Goal: Task Accomplishment & Management: Manage account settings

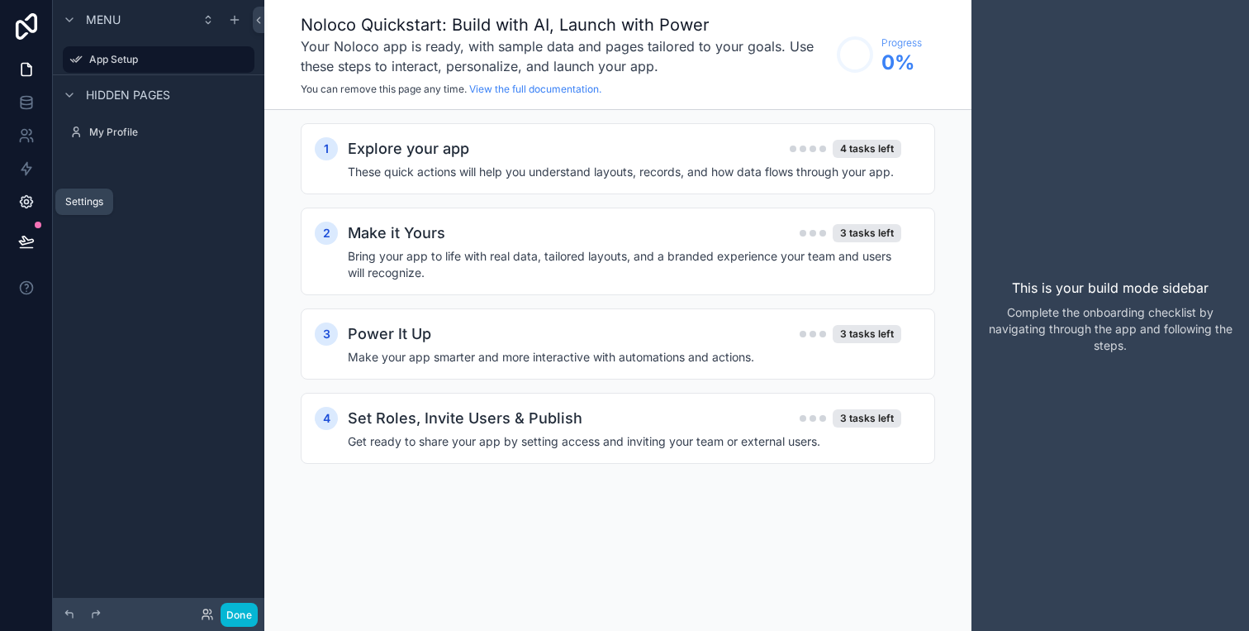
click at [26, 202] on icon at bounding box center [26, 201] width 17 height 17
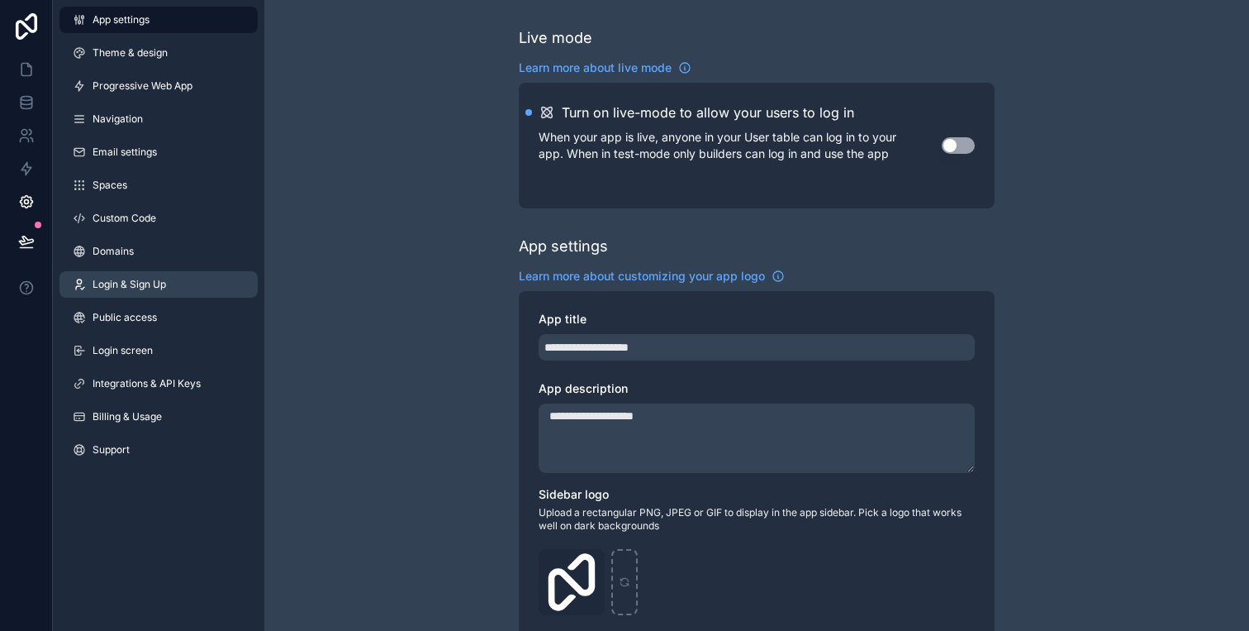
click at [133, 293] on link "Login & Sign Up" at bounding box center [158, 284] width 198 height 26
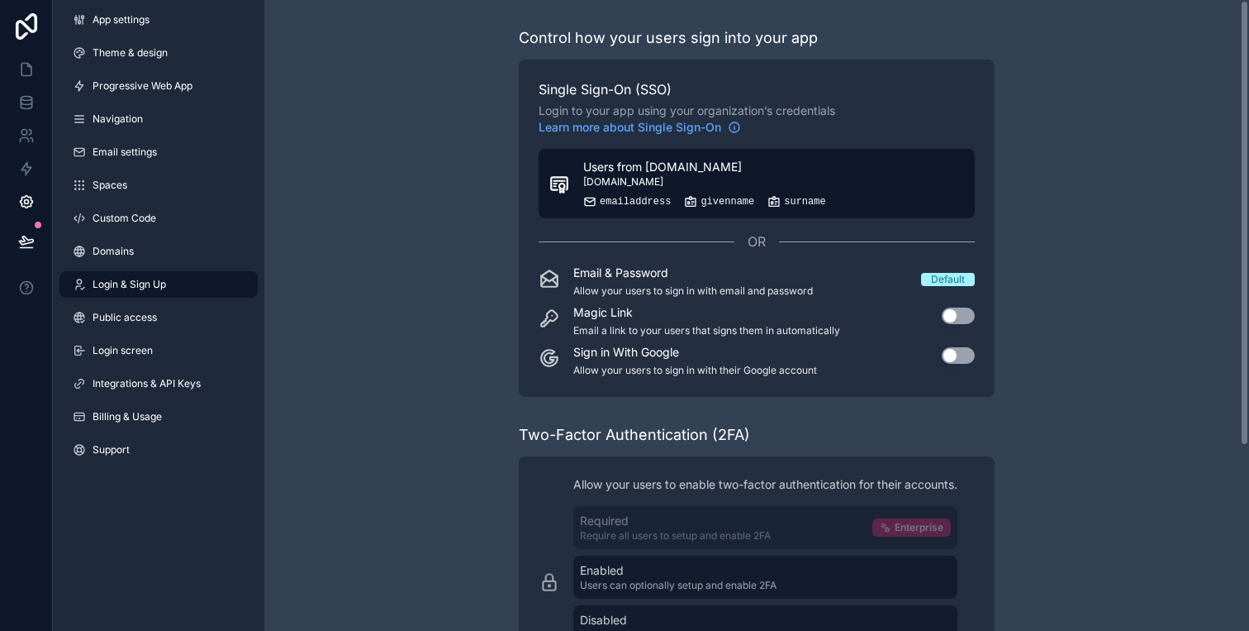
click at [871, 188] on button "Users from [DOMAIN_NAME] [DOMAIN_NAME] emailaddress givenname surname" at bounding box center [757, 183] width 436 height 69
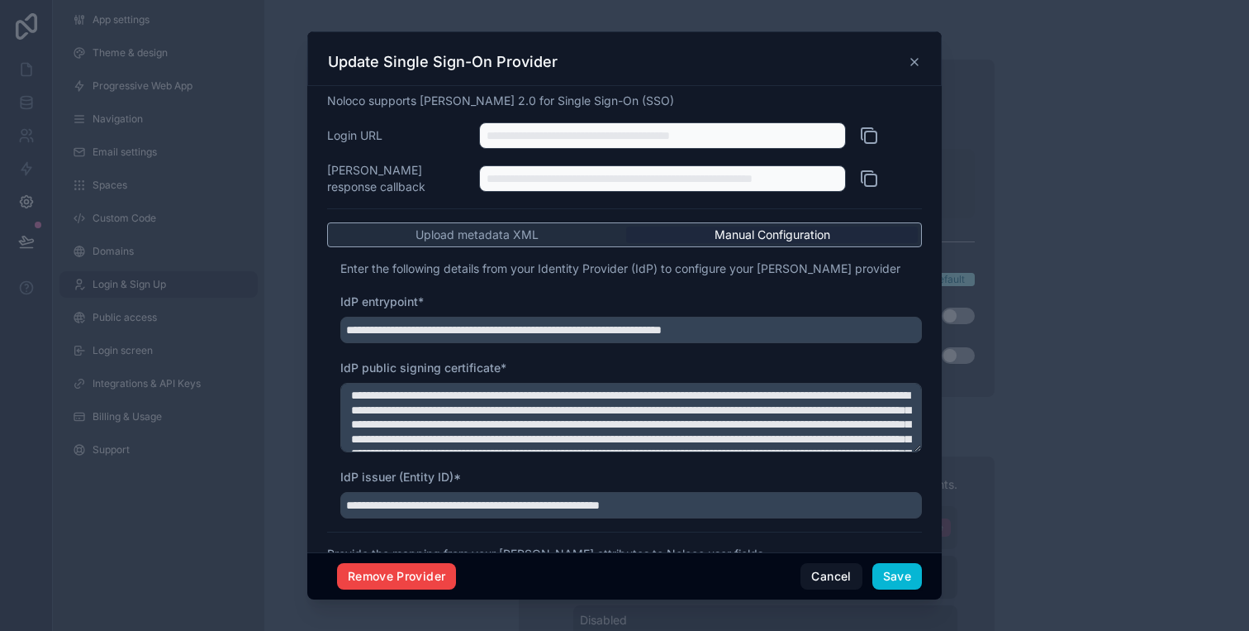
scroll to position [302, 0]
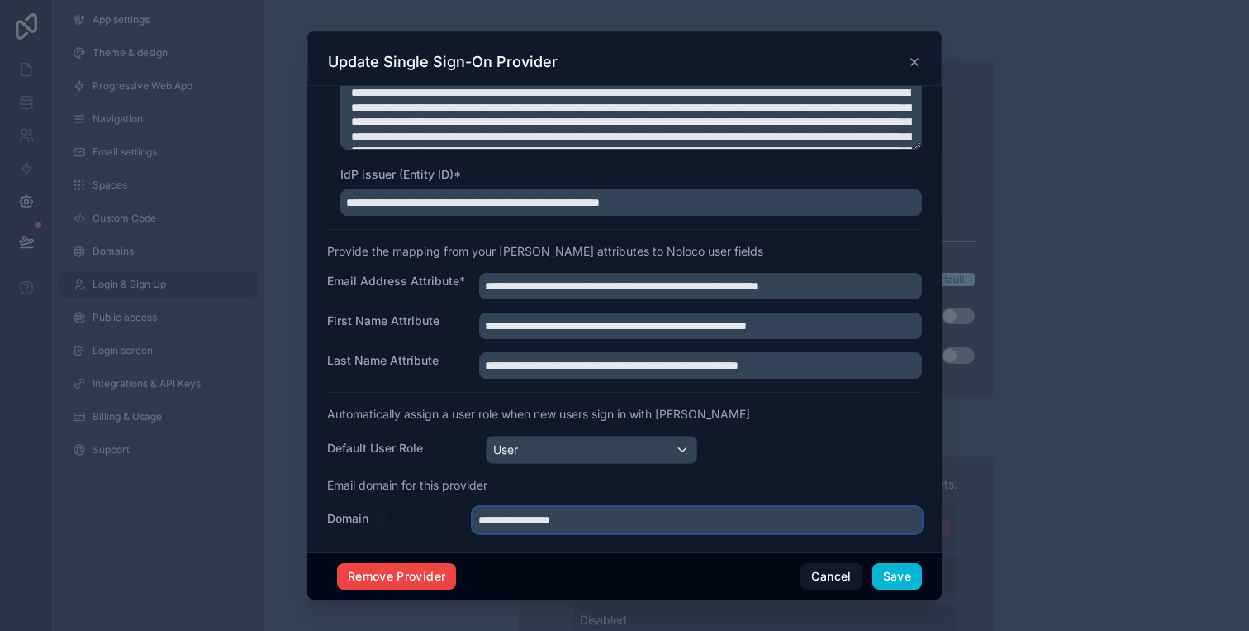
click at [676, 509] on input "**********" at bounding box center [698, 520] width 450 height 26
click at [749, 517] on input "**********" at bounding box center [698, 520] width 450 height 26
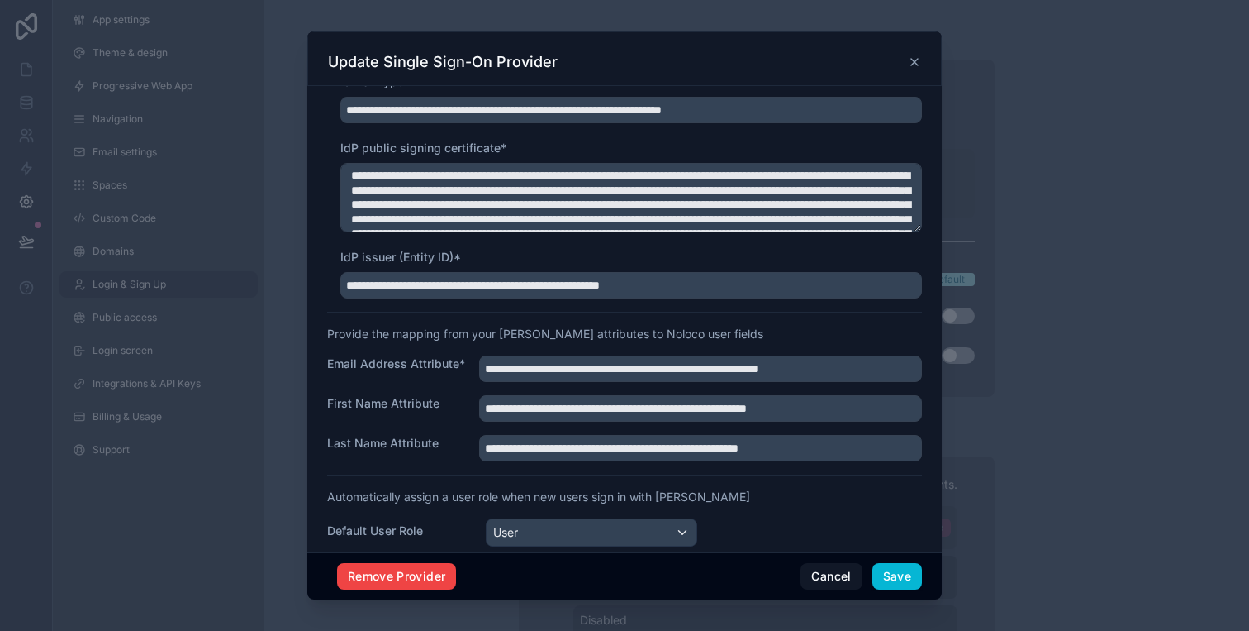
scroll to position [212, 0]
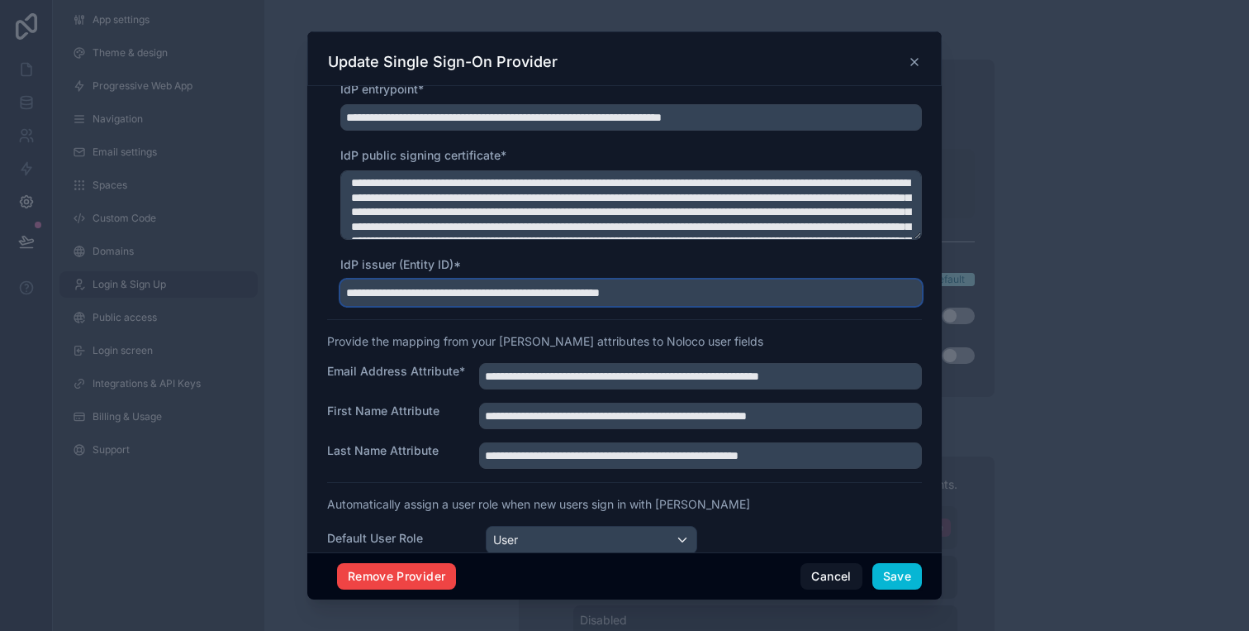
click at [749, 286] on input "**********" at bounding box center [631, 292] width 582 height 26
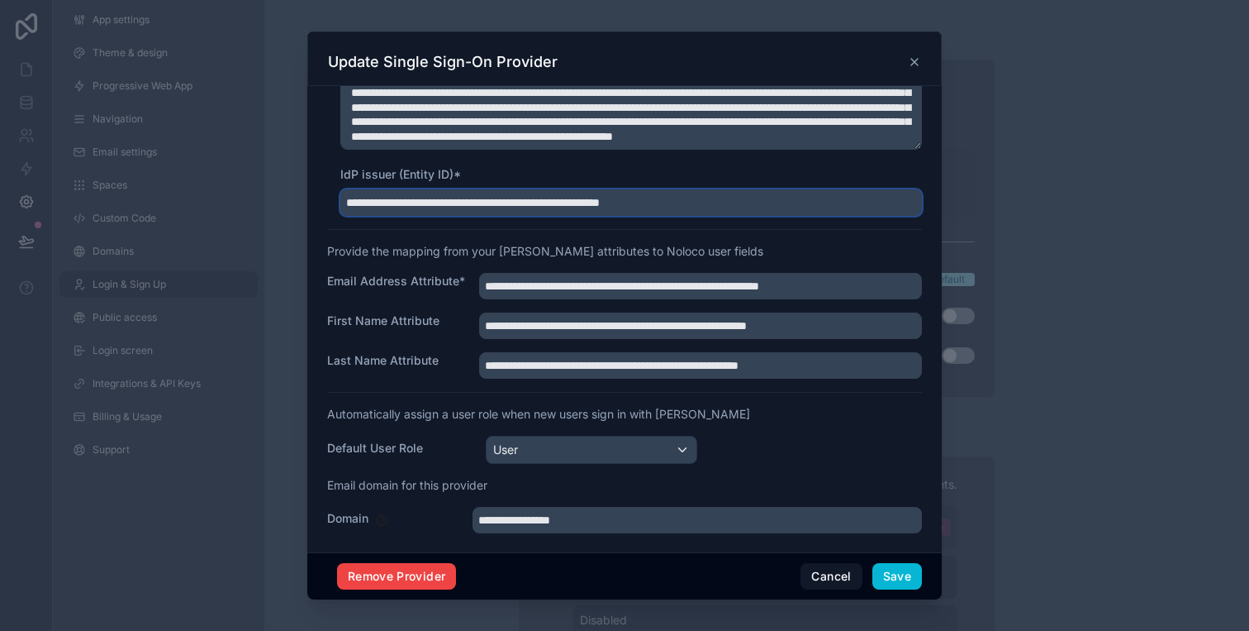
scroll to position [0, 0]
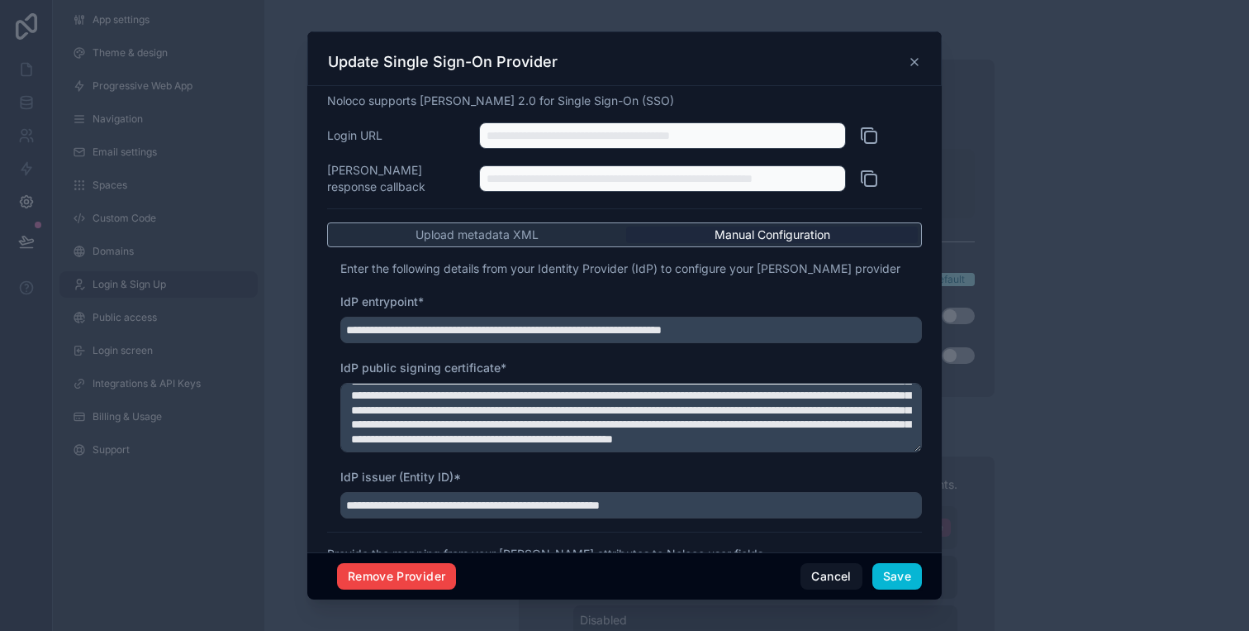
click at [912, 59] on icon at bounding box center [914, 62] width 7 height 7
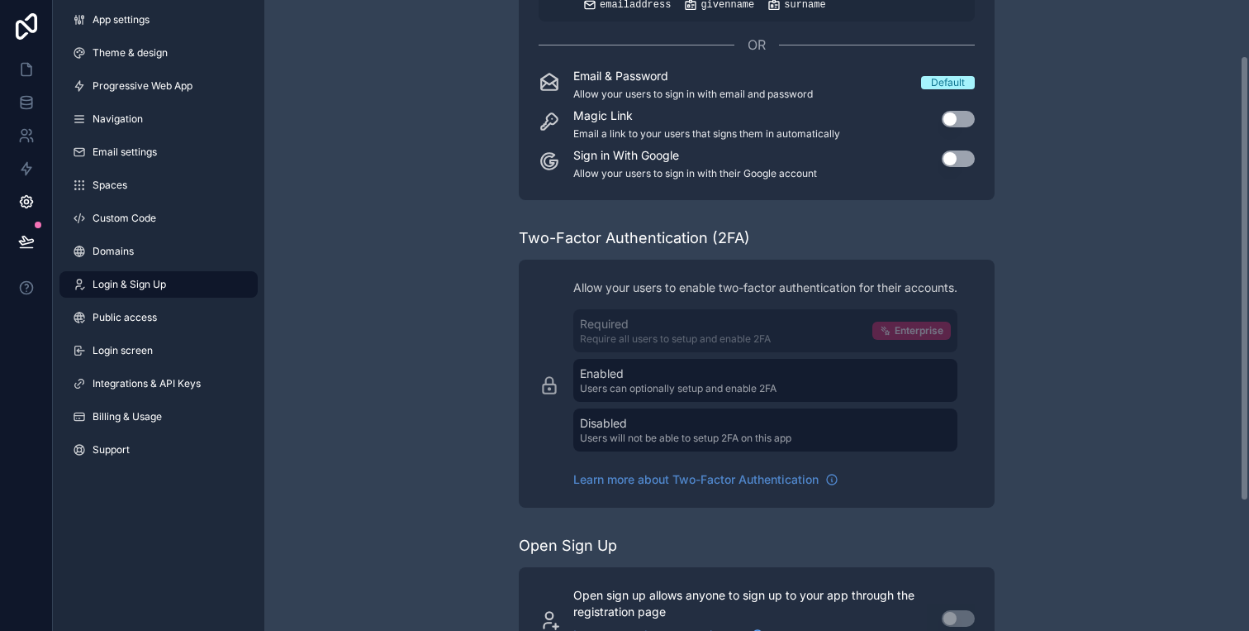
scroll to position [262, 0]
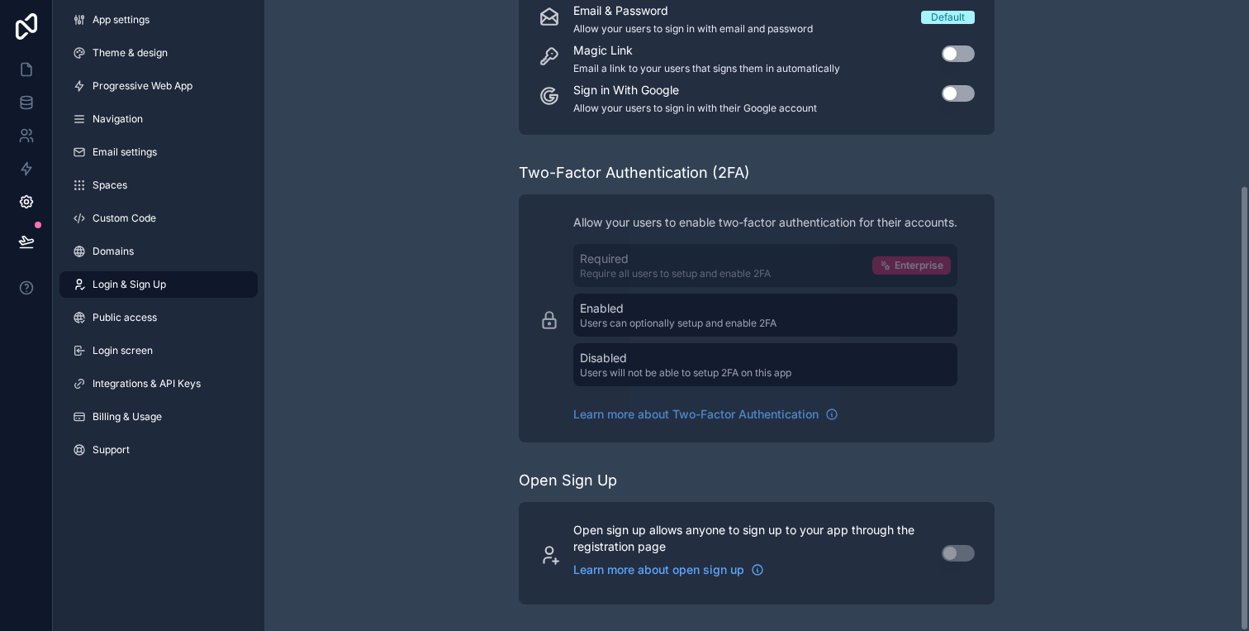
click at [137, 286] on span "Login & Sign Up" at bounding box center [130, 284] width 74 height 13
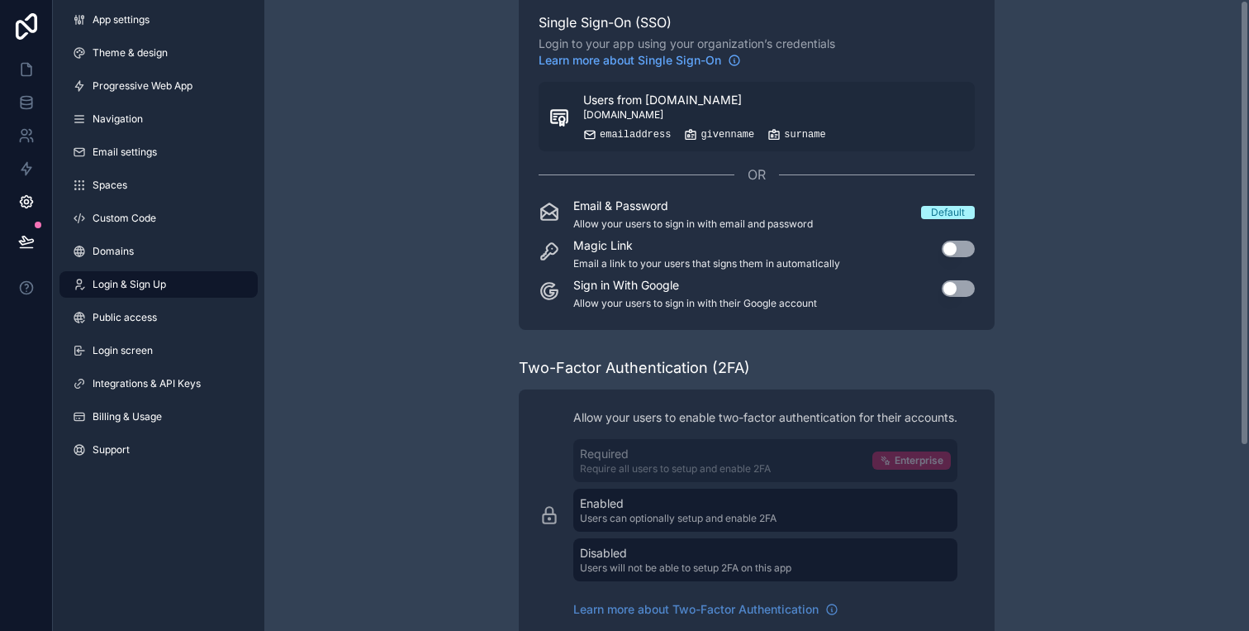
scroll to position [0, 0]
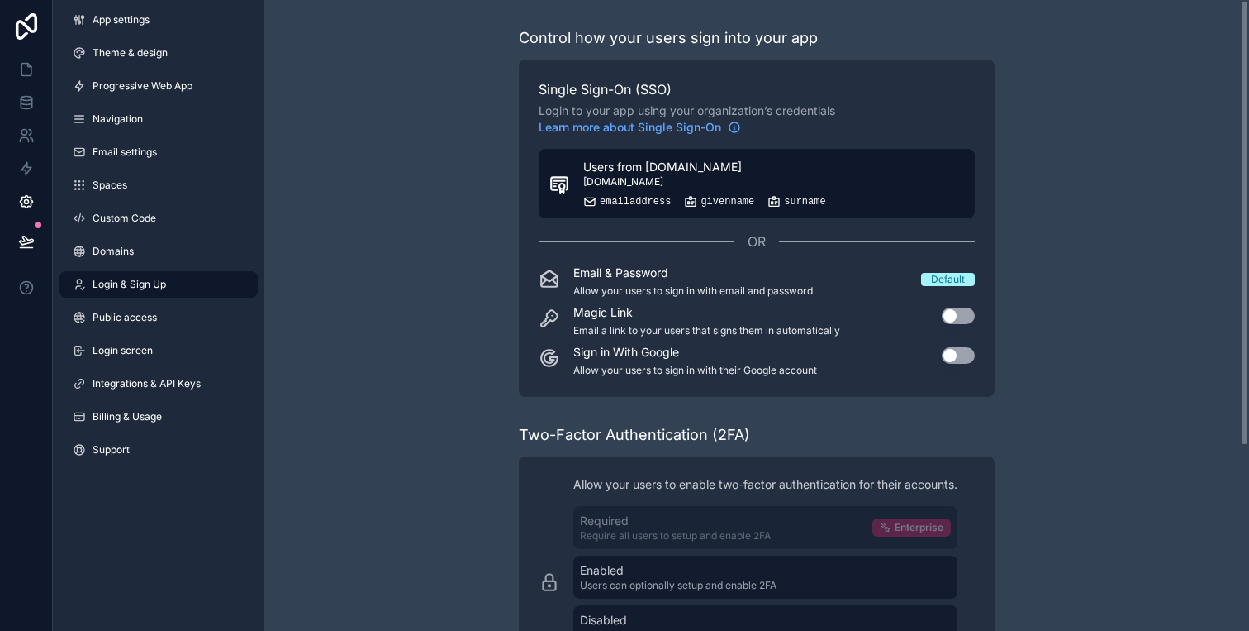
click at [755, 189] on div "Users from [DOMAIN_NAME] [DOMAIN_NAME] emailaddress givenname surname" at bounding box center [704, 184] width 243 height 50
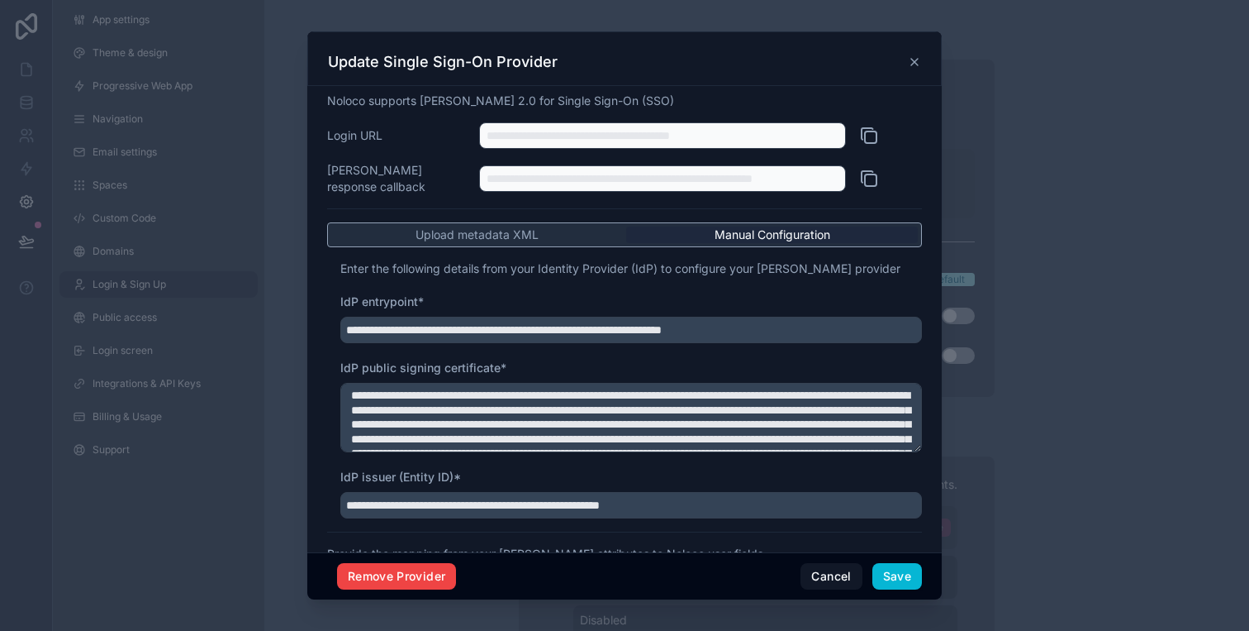
click at [868, 137] on icon at bounding box center [869, 136] width 20 height 20
click at [913, 59] on icon at bounding box center [914, 61] width 13 height 13
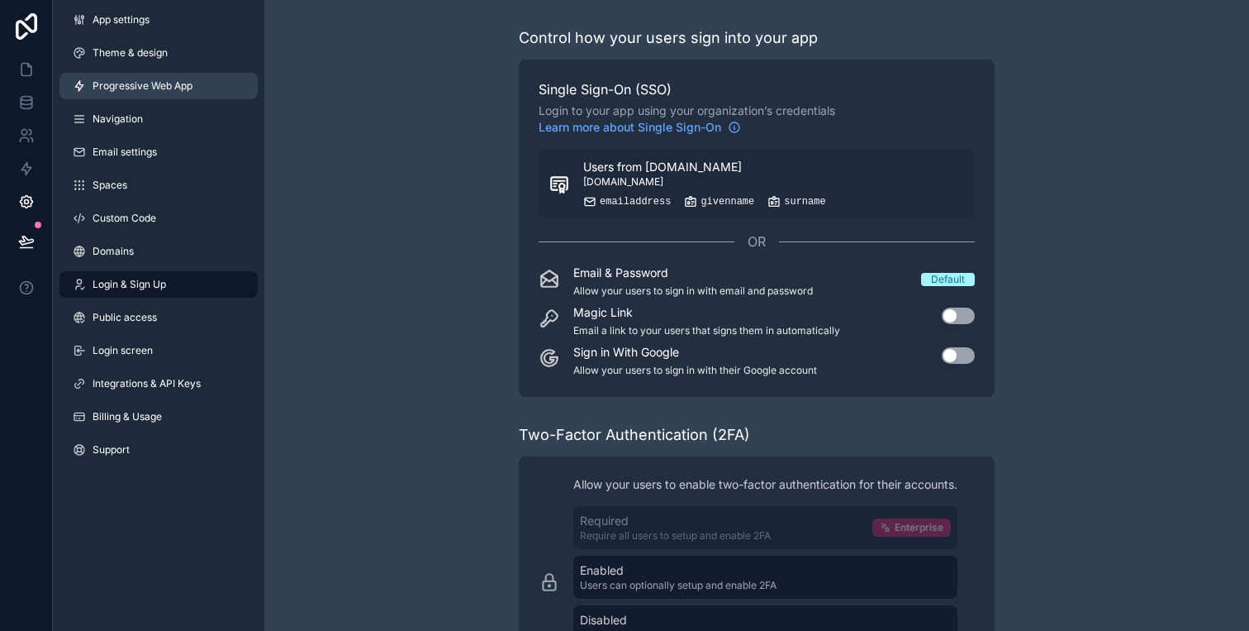
click at [171, 74] on link "Progressive Web App" at bounding box center [158, 86] width 198 height 26
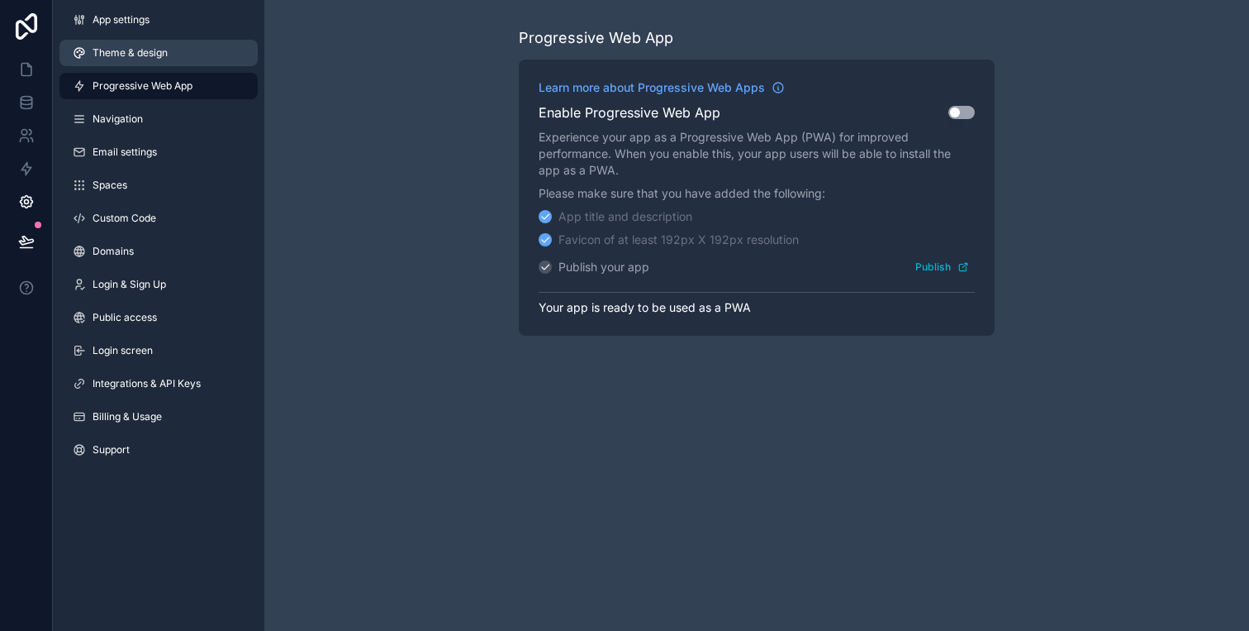
click at [171, 55] on link "Theme & design" at bounding box center [158, 53] width 198 height 26
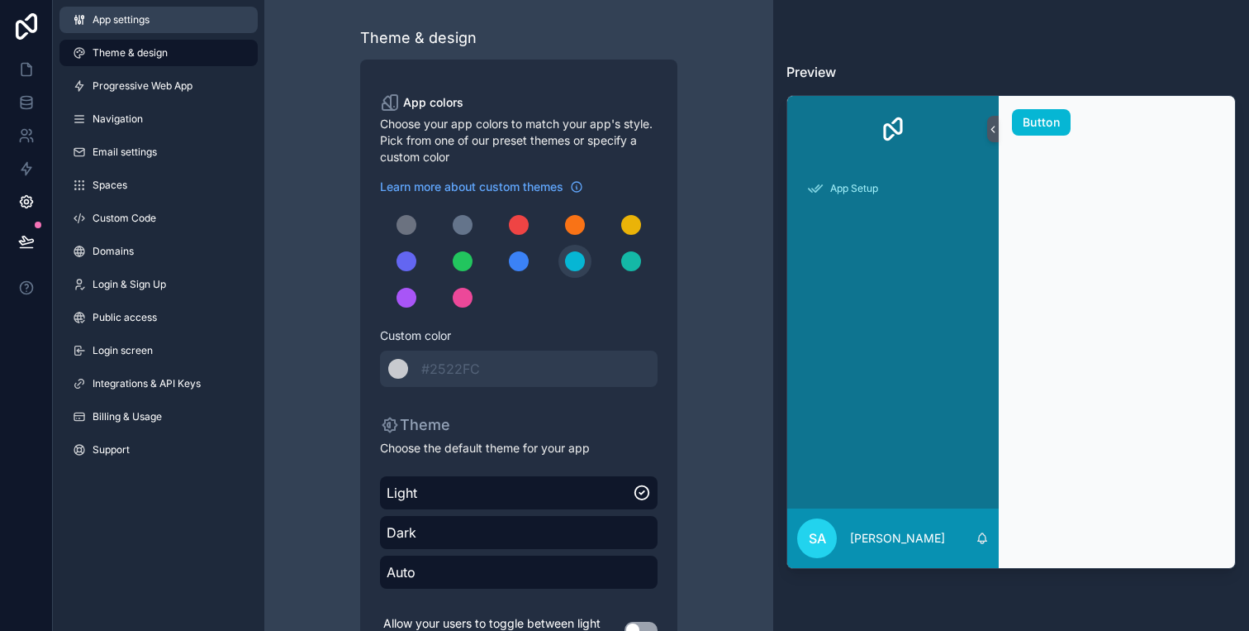
click at [153, 25] on link "App settings" at bounding box center [158, 20] width 198 height 26
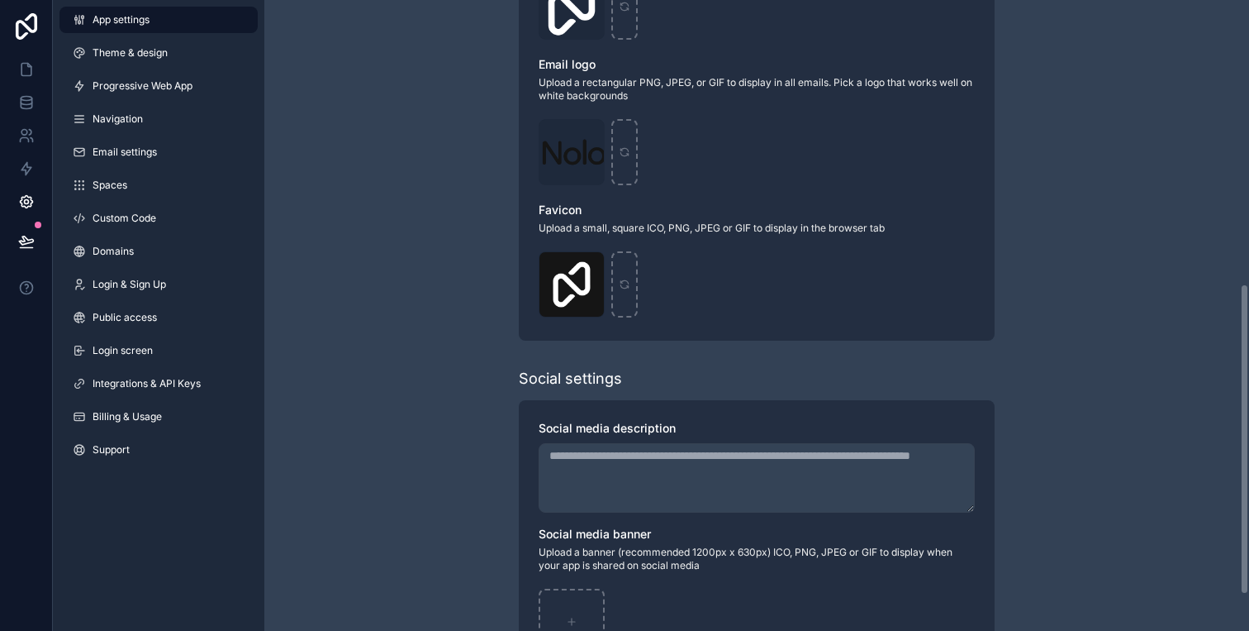
scroll to position [649, 0]
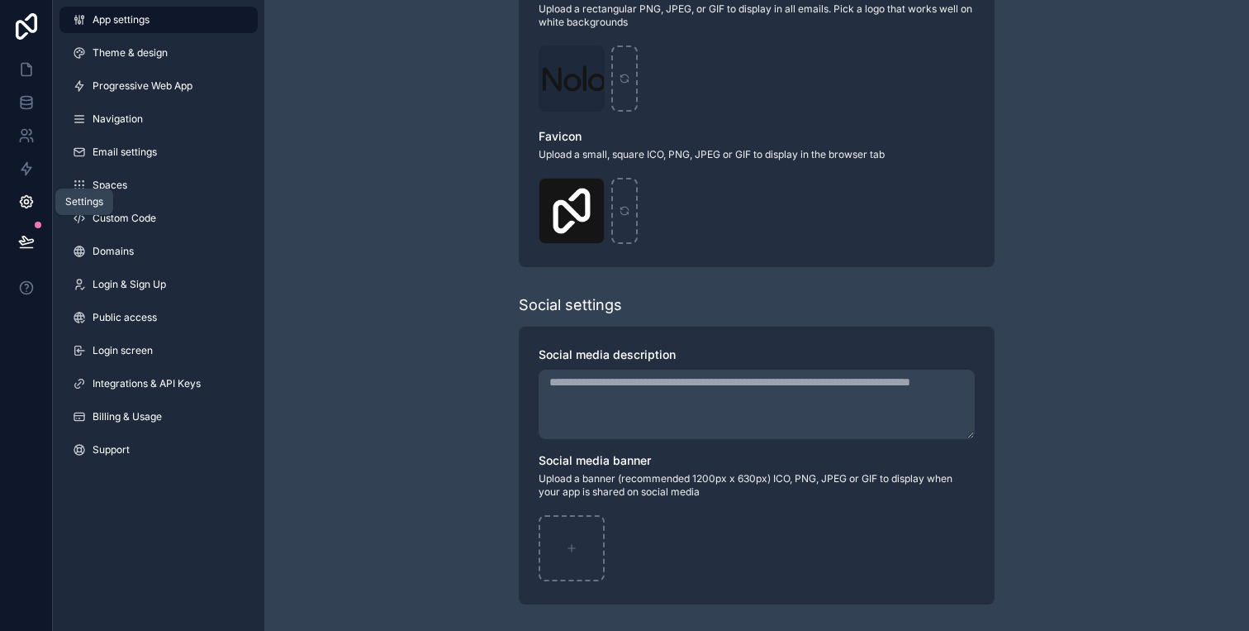
click at [20, 212] on link at bounding box center [26, 201] width 52 height 33
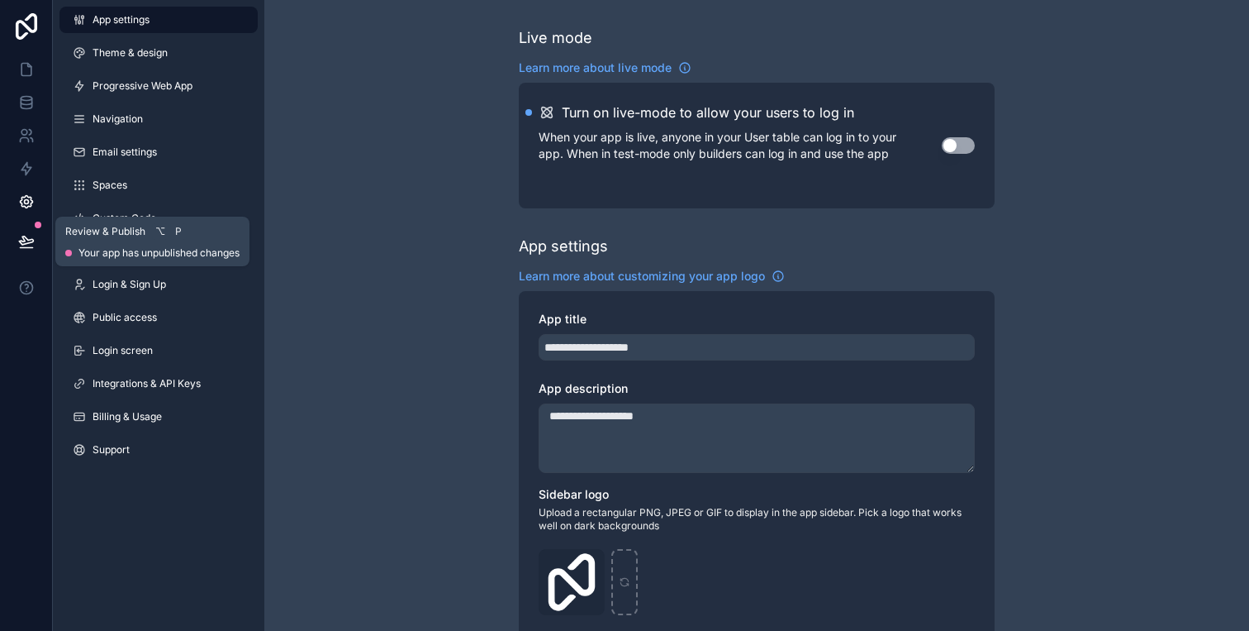
click at [26, 245] on icon at bounding box center [26, 241] width 17 height 17
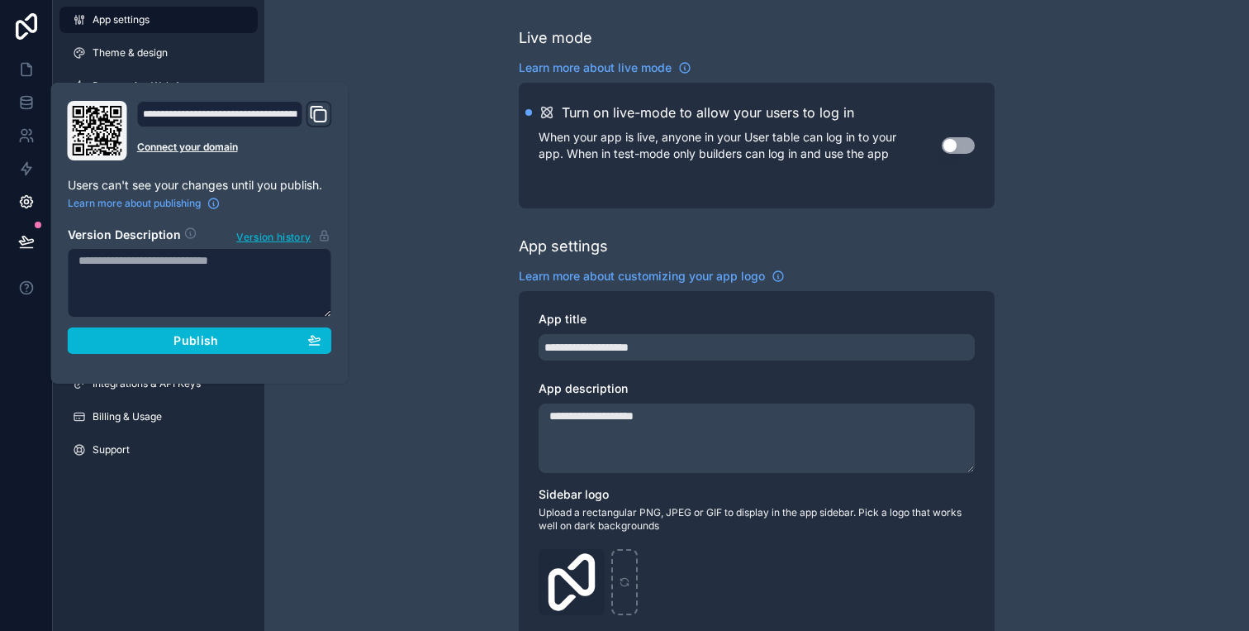
click at [229, 364] on div "**********" at bounding box center [200, 233] width 278 height 264
click at [245, 344] on div "Publish" at bounding box center [200, 340] width 243 height 15
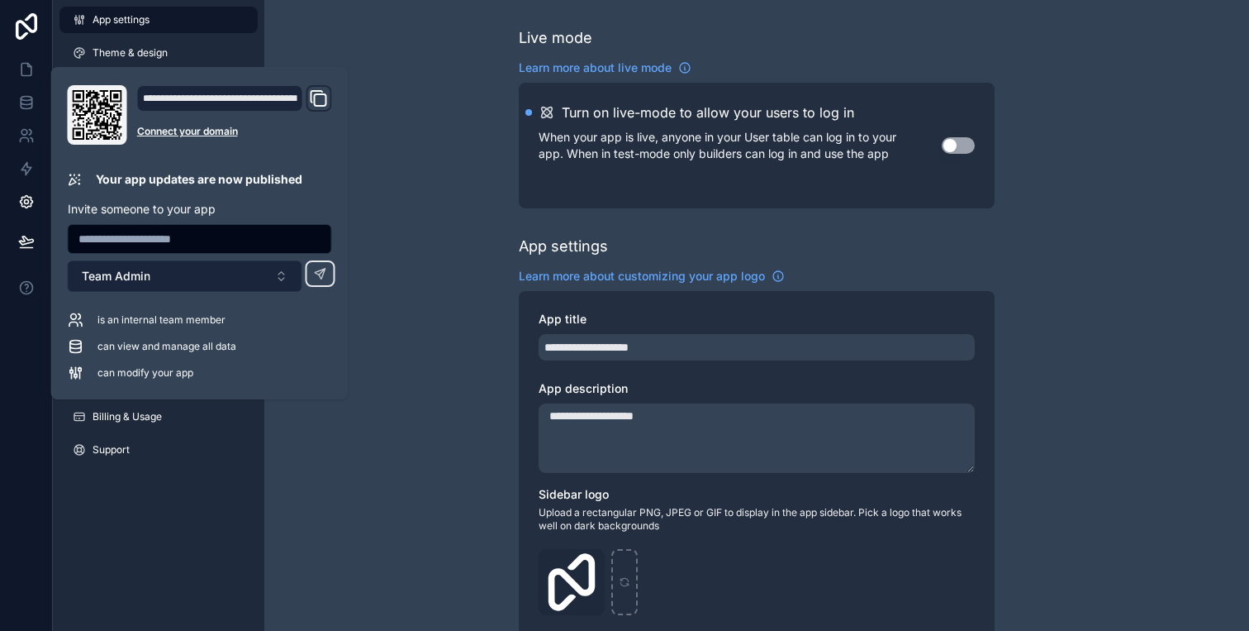
click at [236, 279] on button "Team Admin" at bounding box center [185, 275] width 235 height 31
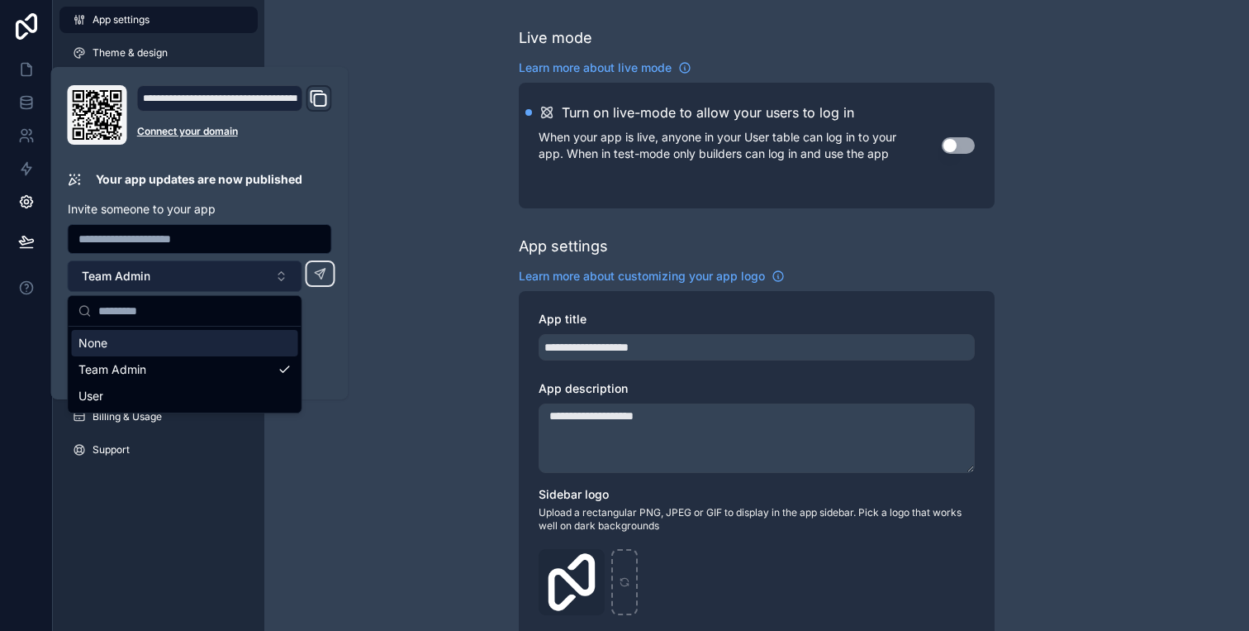
click at [236, 279] on button "Team Admin" at bounding box center [185, 275] width 235 height 31
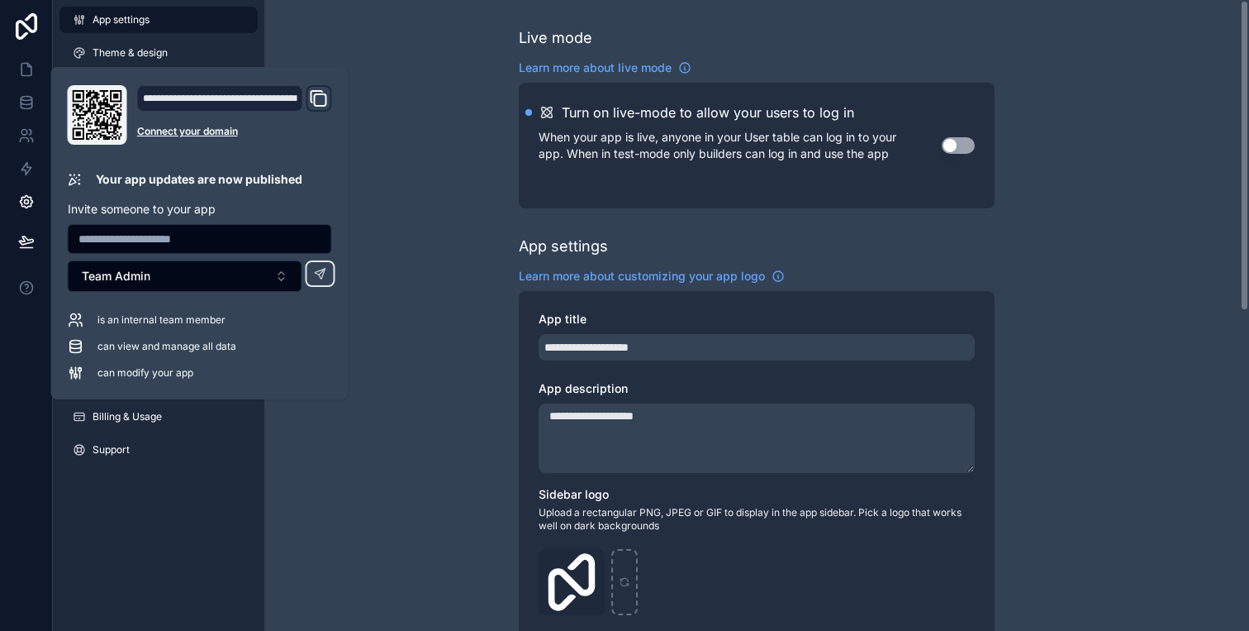
click at [322, 102] on icon "Domain and Custom Link" at bounding box center [319, 98] width 20 height 20
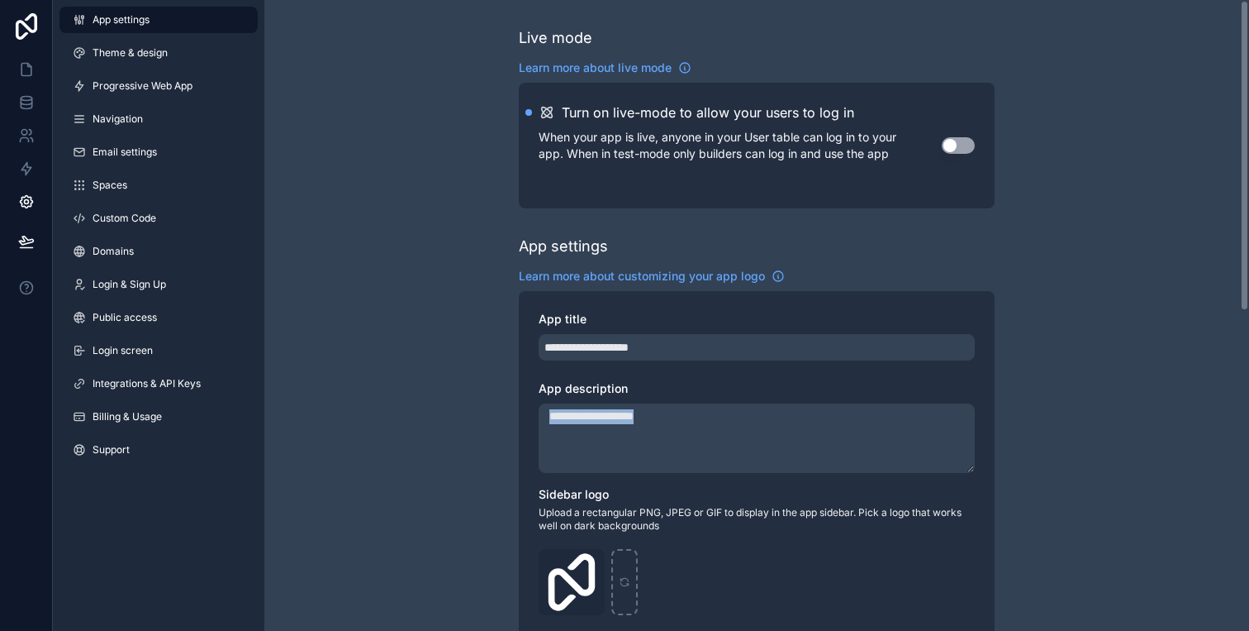
click at [446, 481] on div "**********" at bounding box center [756, 639] width 985 height 1279
click at [137, 280] on span "Login & Sign Up" at bounding box center [130, 284] width 74 height 13
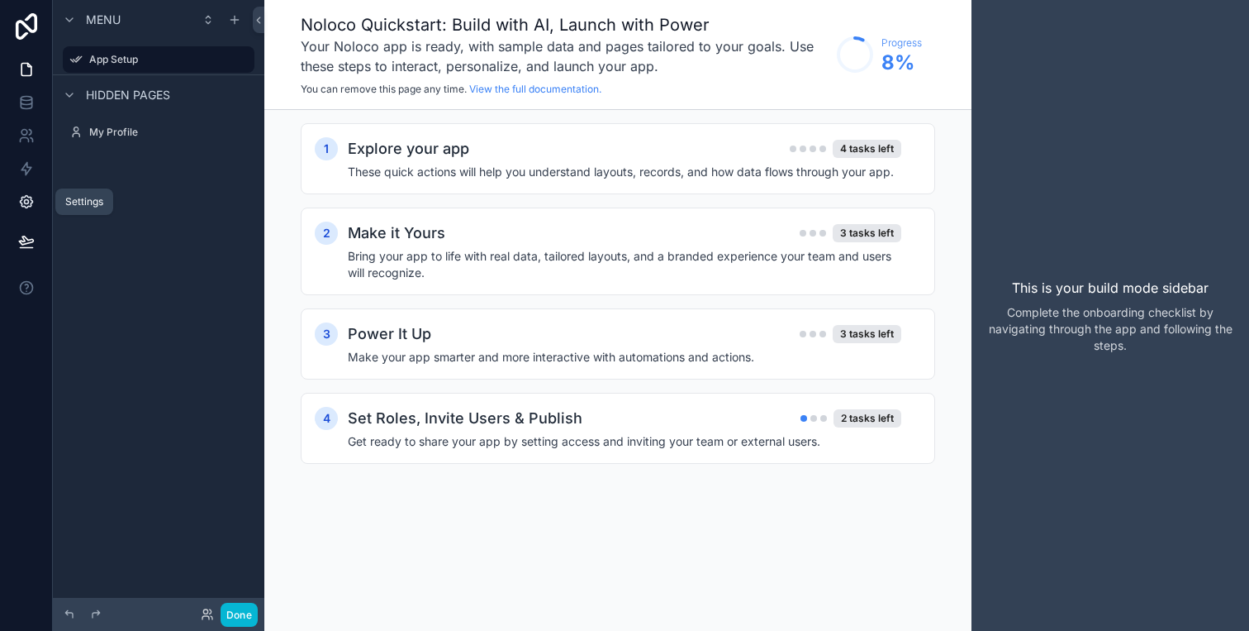
click at [24, 202] on icon at bounding box center [26, 202] width 4 height 4
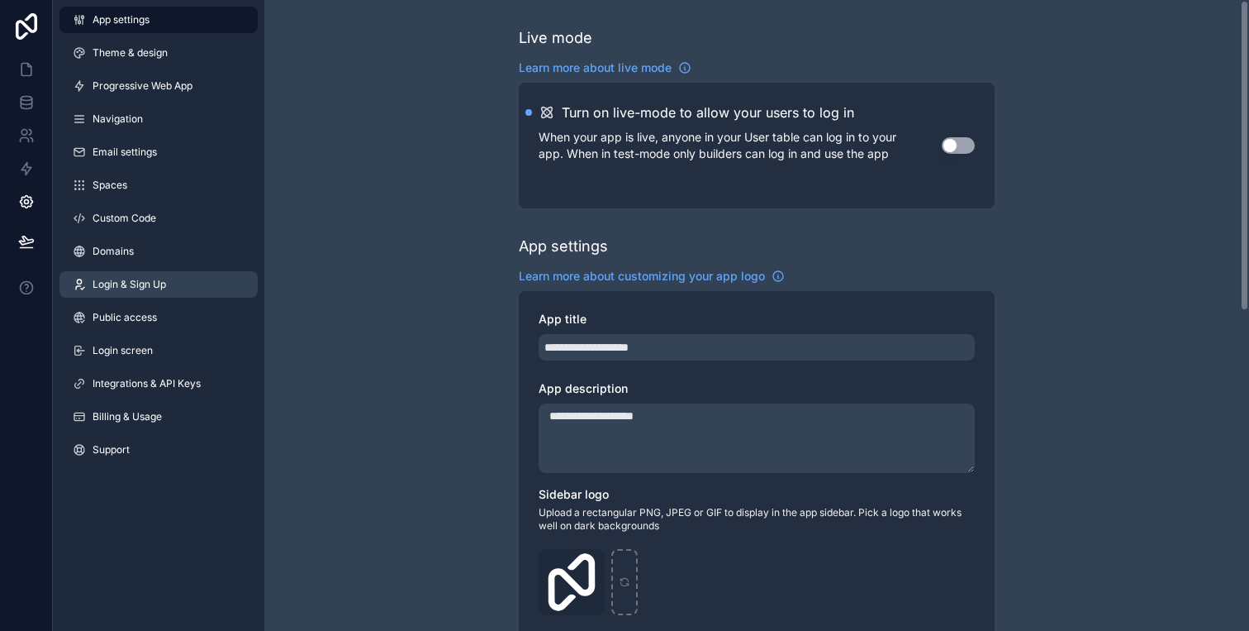
click at [137, 294] on link "Login & Sign Up" at bounding box center [158, 284] width 198 height 26
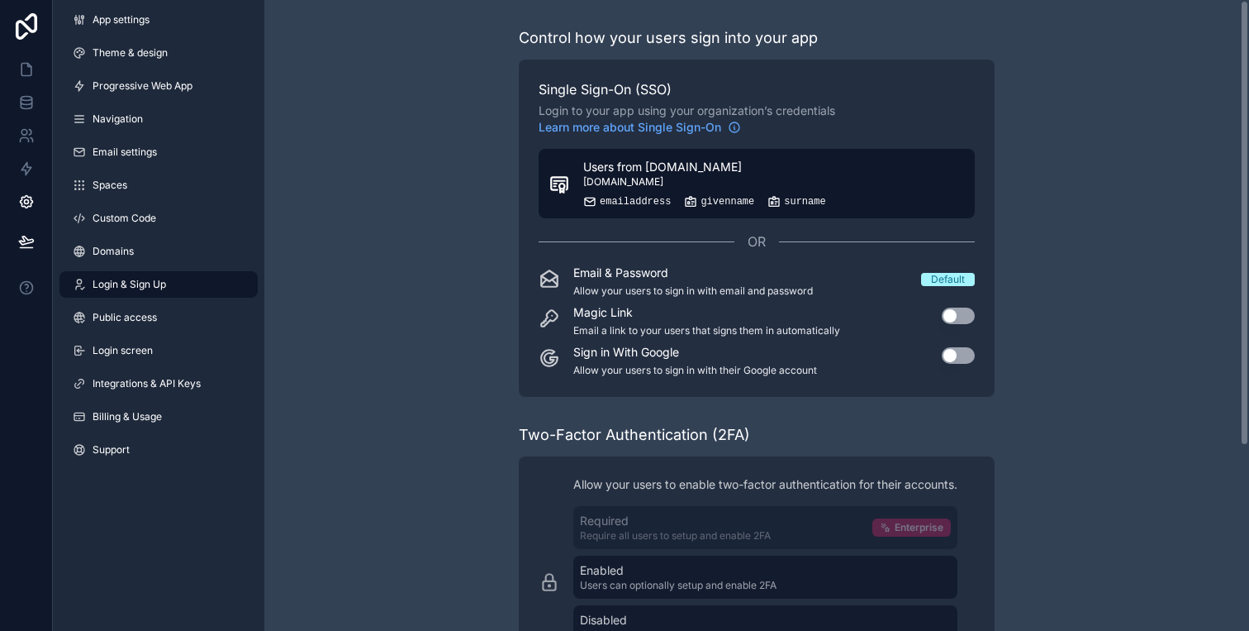
click at [721, 178] on div "Users from [DOMAIN_NAME] [DOMAIN_NAME] emailaddress givenname surname" at bounding box center [704, 184] width 243 height 50
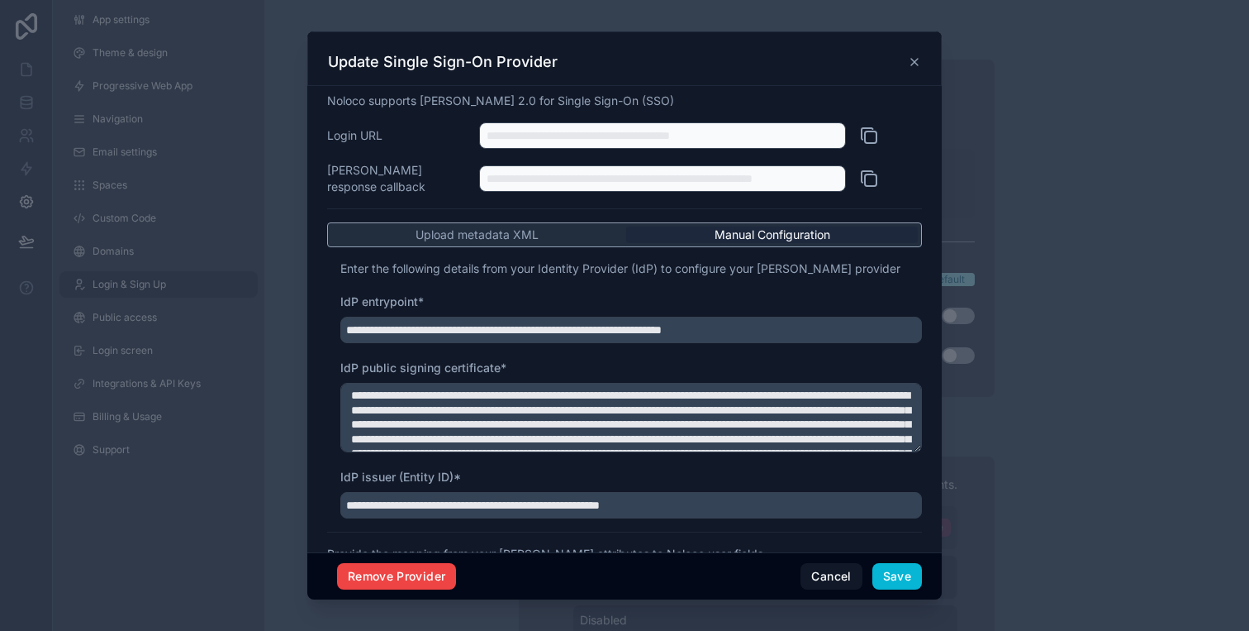
click at [883, 136] on button at bounding box center [890, 135] width 63 height 26
click at [912, 61] on icon at bounding box center [914, 61] width 13 height 13
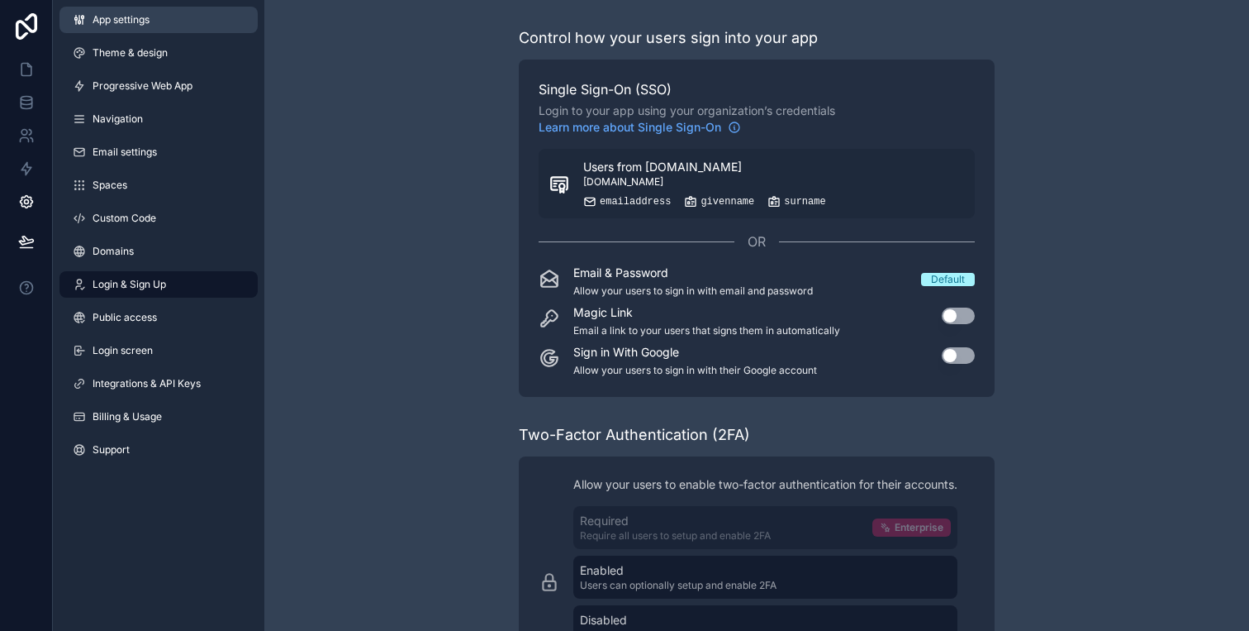
click at [123, 17] on span "App settings" at bounding box center [121, 19] width 57 height 13
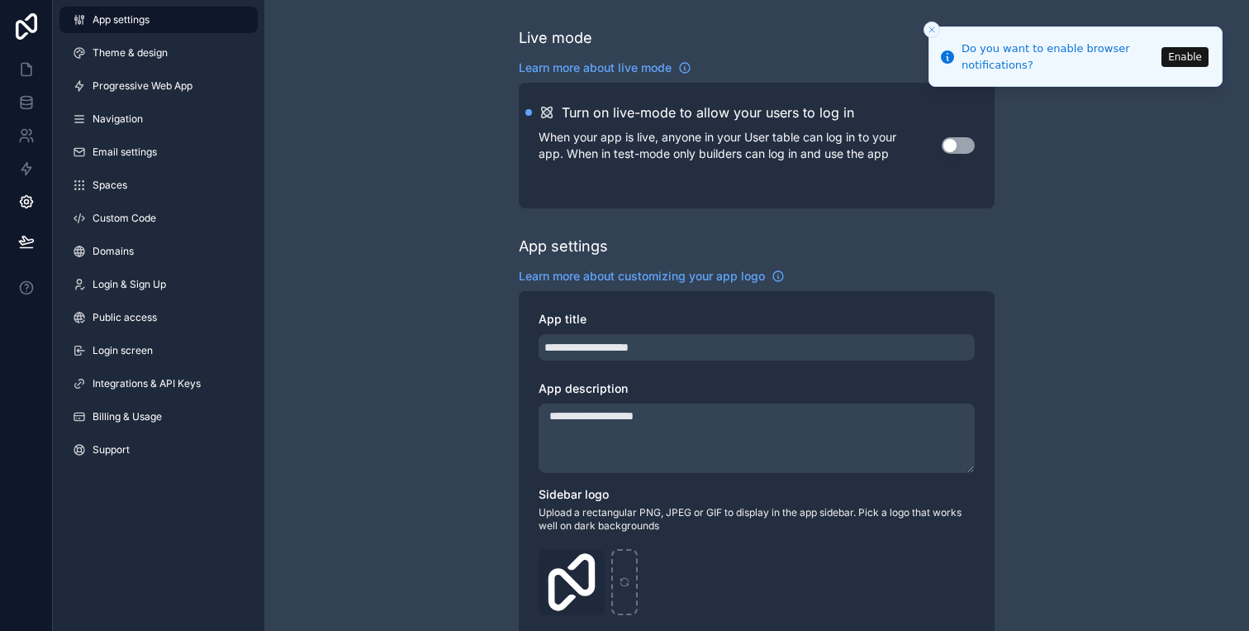
click at [959, 148] on button "Use setting" at bounding box center [958, 145] width 33 height 17
click at [933, 25] on icon "Close toast" at bounding box center [932, 30] width 10 height 10
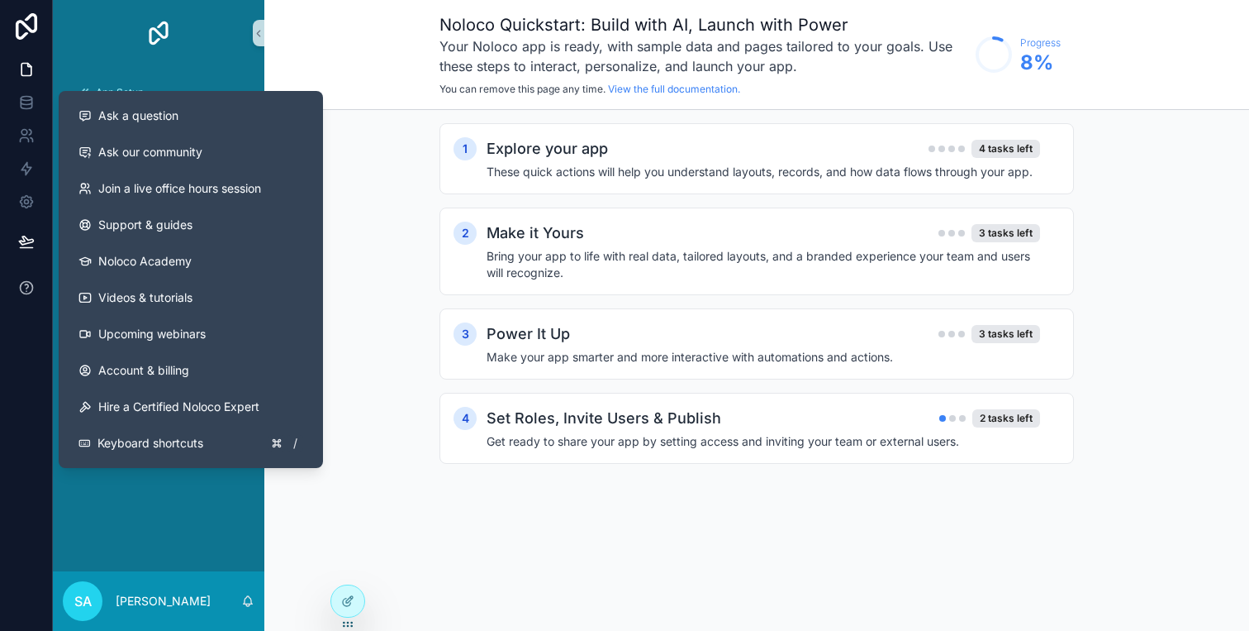
click at [21, 297] on button at bounding box center [26, 287] width 52 height 46
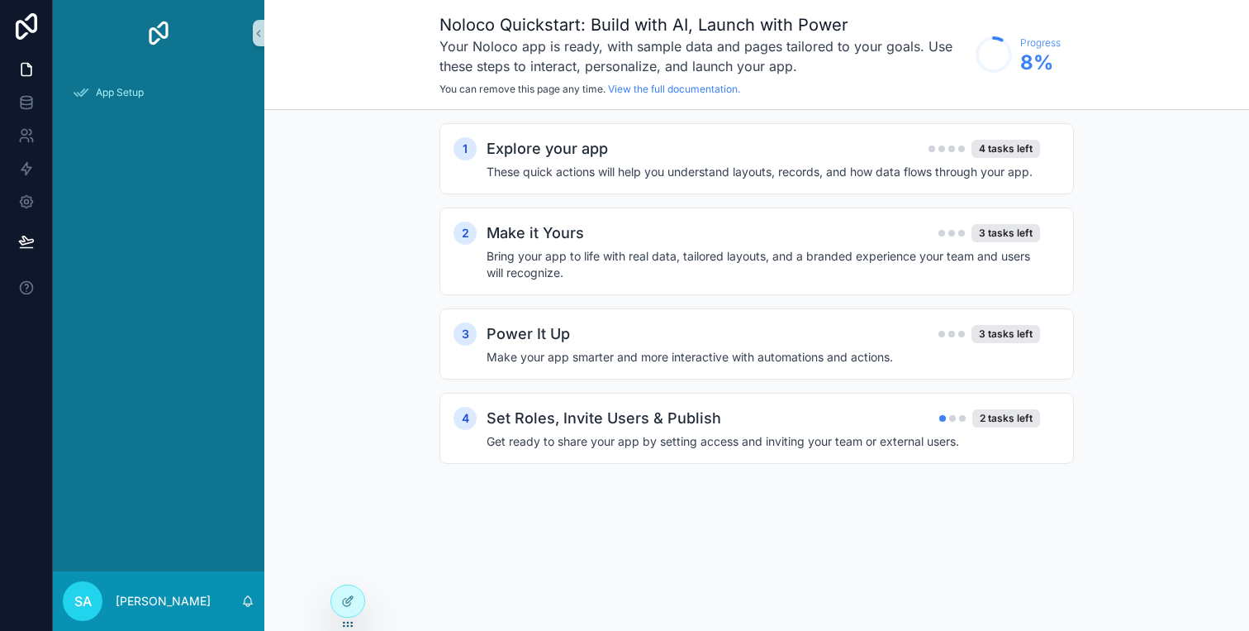
drag, startPoint x: 23, startPoint y: 26, endPoint x: 23, endPoint y: 40, distance: 14.0
click at [145, 602] on p "[PERSON_NAME]" at bounding box center [163, 600] width 95 height 17
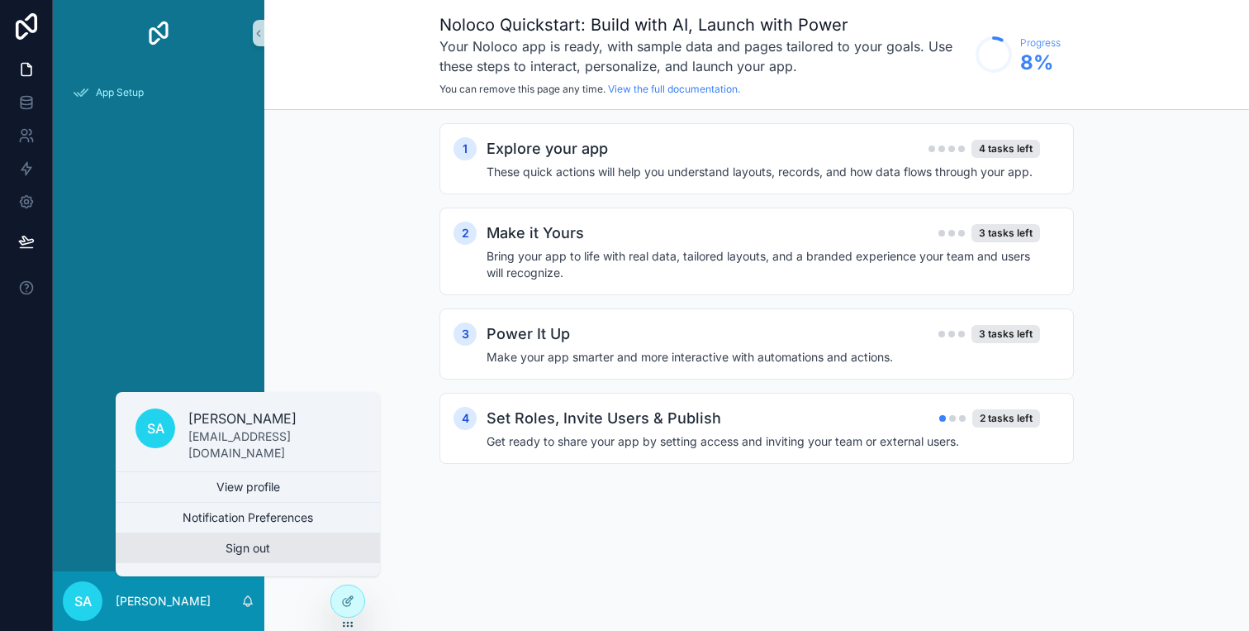
click at [258, 553] on button "Sign out" at bounding box center [248, 548] width 264 height 30
